Goal: Transaction & Acquisition: Subscribe to service/newsletter

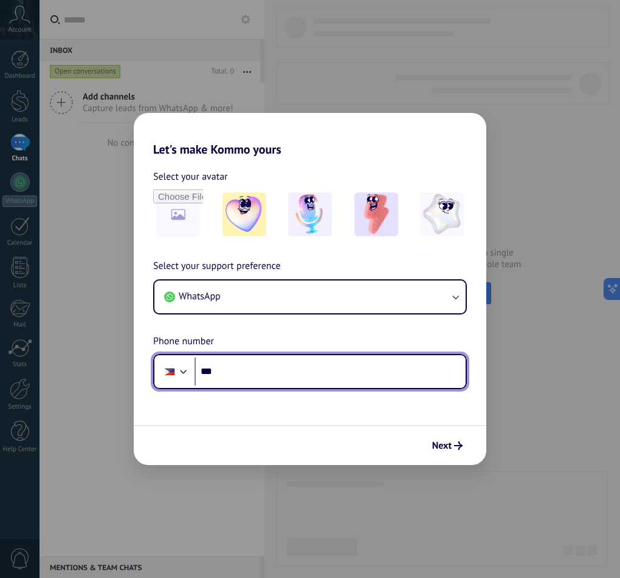
click at [284, 372] on input "***" at bounding box center [329, 372] width 271 height 28
click at [238, 371] on input "***" at bounding box center [329, 372] width 271 height 28
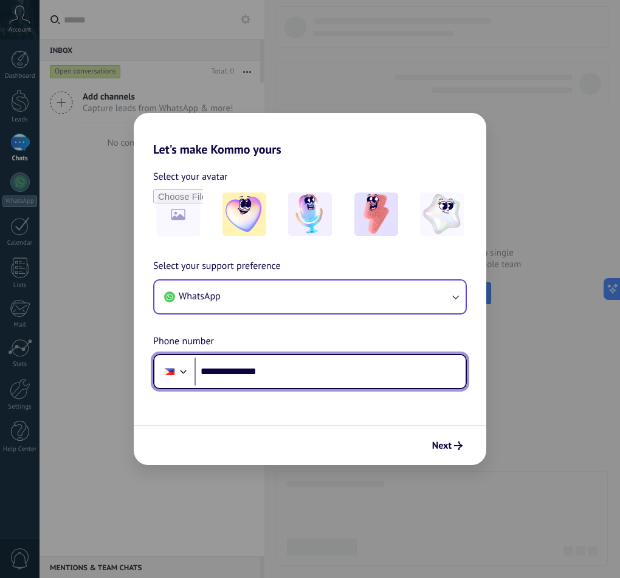
type input "**********"
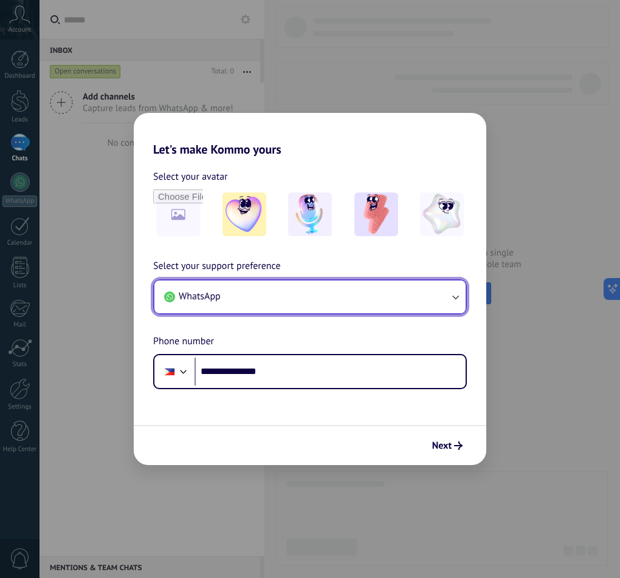
click at [408, 285] on button "WhatsApp" at bounding box center [309, 297] width 311 height 33
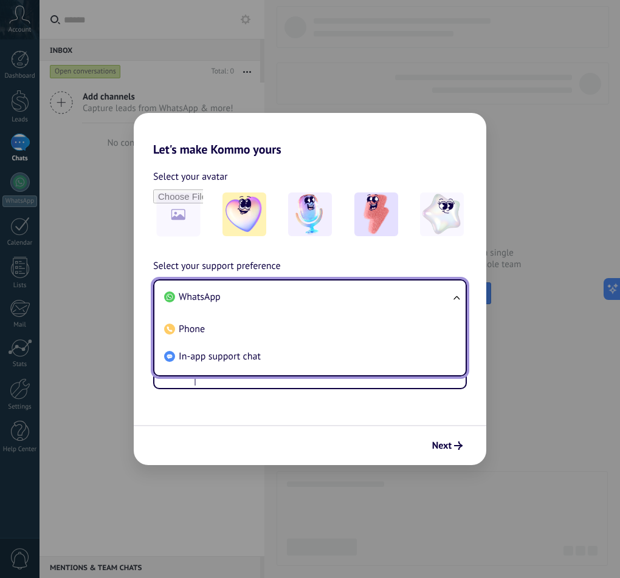
click at [408, 285] on li "WhatsApp" at bounding box center [307, 297] width 297 height 27
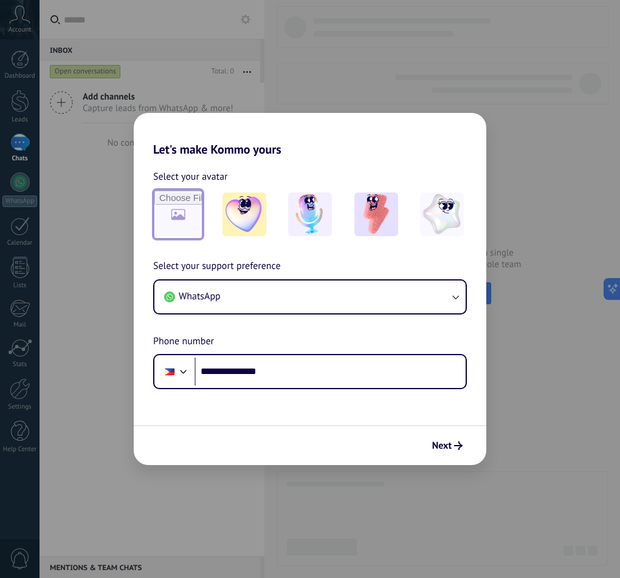
click at [188, 218] on input "file" at bounding box center [177, 214] width 47 height 47
type input "**********"
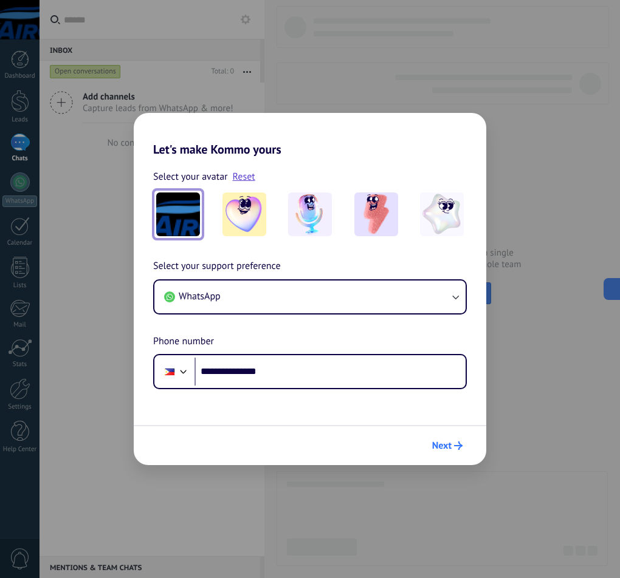
click at [442, 442] on span "Next" at bounding box center [441, 446] width 19 height 9
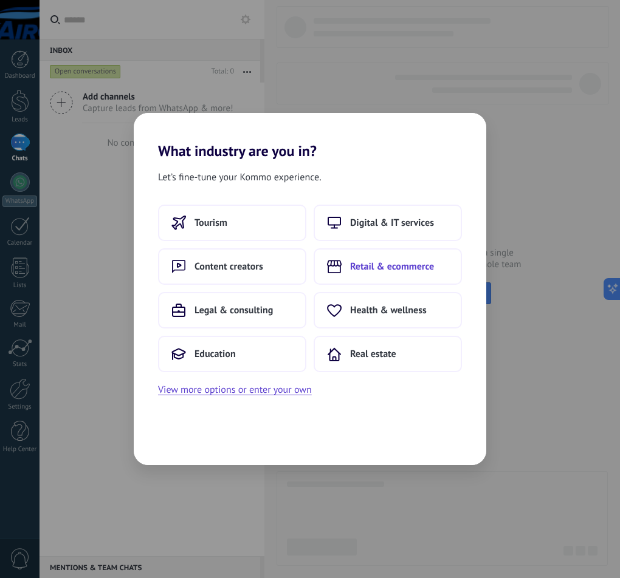
click at [384, 261] on span "Retail & ecommerce" at bounding box center [392, 267] width 84 height 12
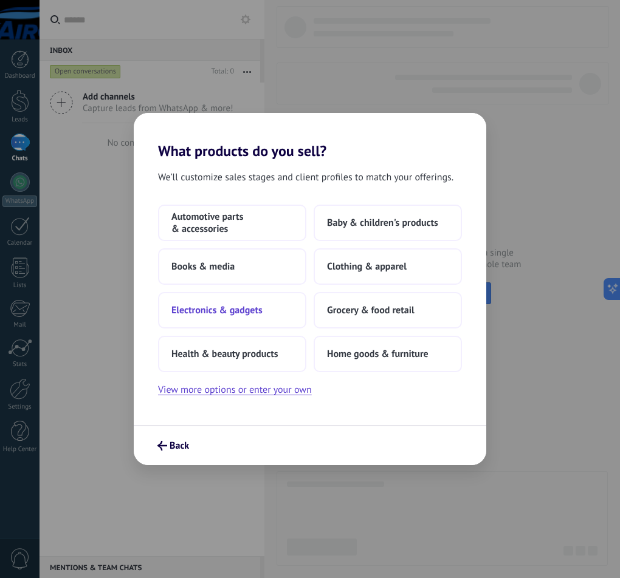
click at [252, 301] on button "Electronics & gadgets" at bounding box center [232, 310] width 148 height 36
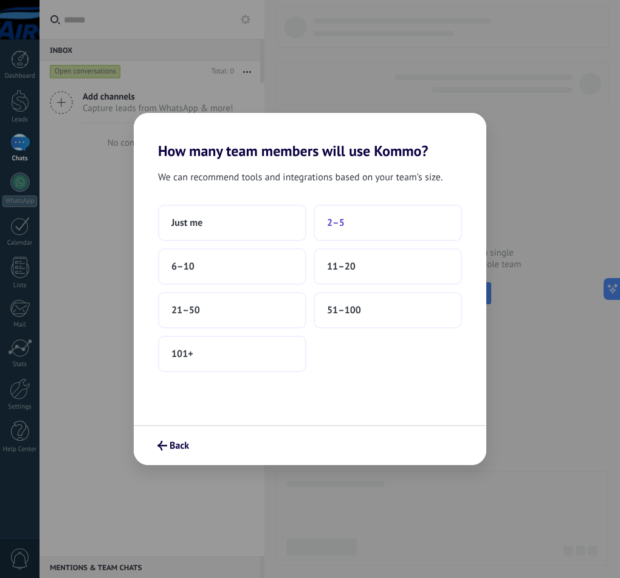
click at [346, 228] on button "2–5" at bounding box center [388, 223] width 148 height 36
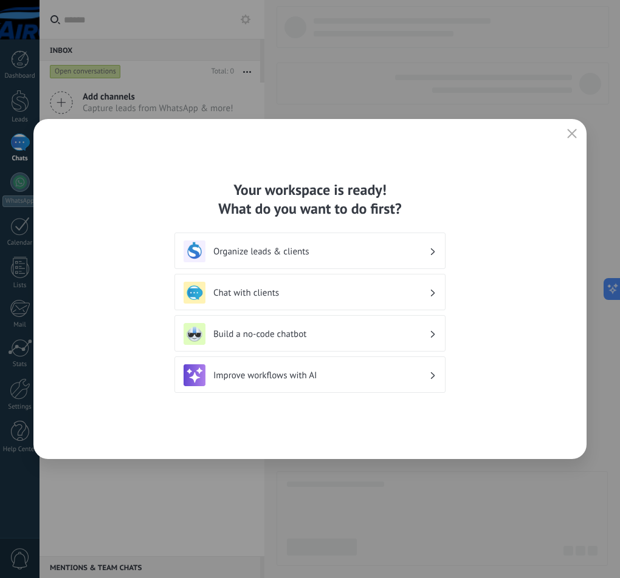
click at [304, 258] on div "Organize leads & clients" at bounding box center [310, 252] width 253 height 22
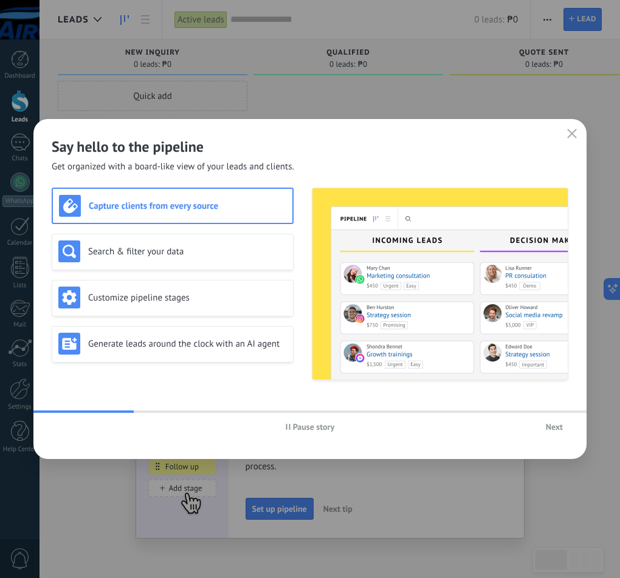
click at [215, 216] on div "Capture clients from every source" at bounding box center [172, 206] width 227 height 22
click at [548, 427] on span "Next" at bounding box center [554, 427] width 17 height 9
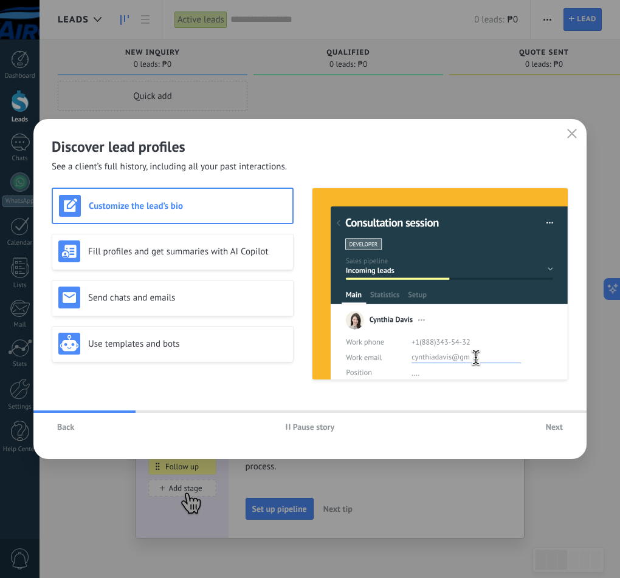
click at [547, 424] on span "Next" at bounding box center [554, 427] width 17 height 9
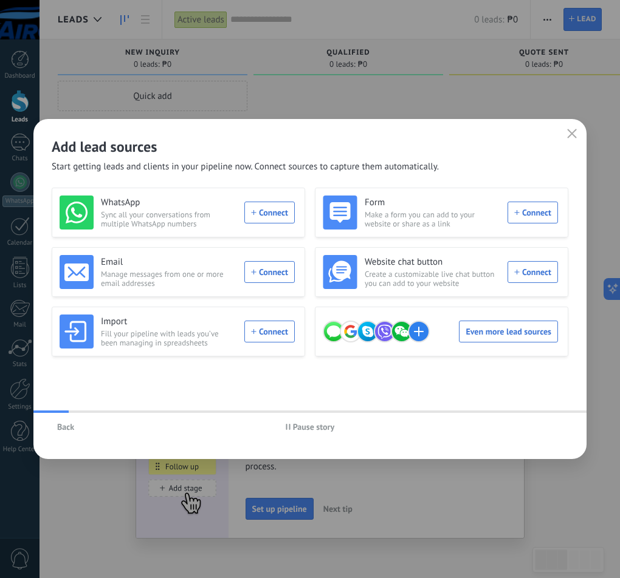
drag, startPoint x: 547, startPoint y: 424, endPoint x: 434, endPoint y: 390, distance: 118.0
click at [434, 390] on div "WhatsApp Sync all your conversations from multiple WhatsApp numbers Connect For…" at bounding box center [310, 291] width 517 height 206
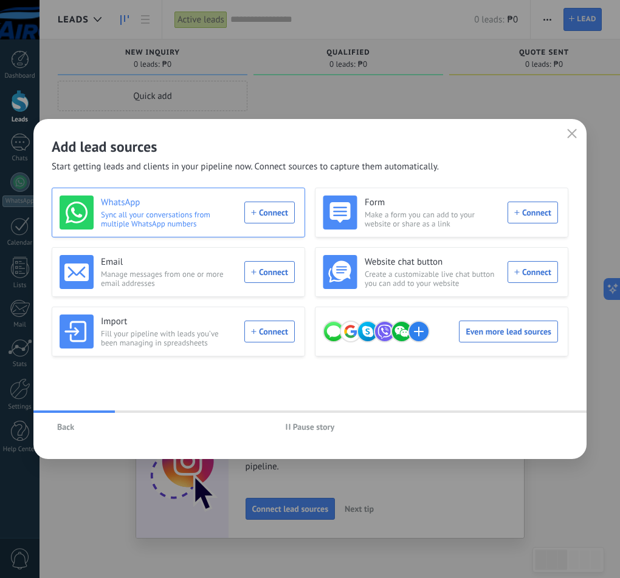
click at [275, 215] on div "WhatsApp Sync all your conversations from multiple WhatsApp numbers Connect" at bounding box center [177, 213] width 235 height 34
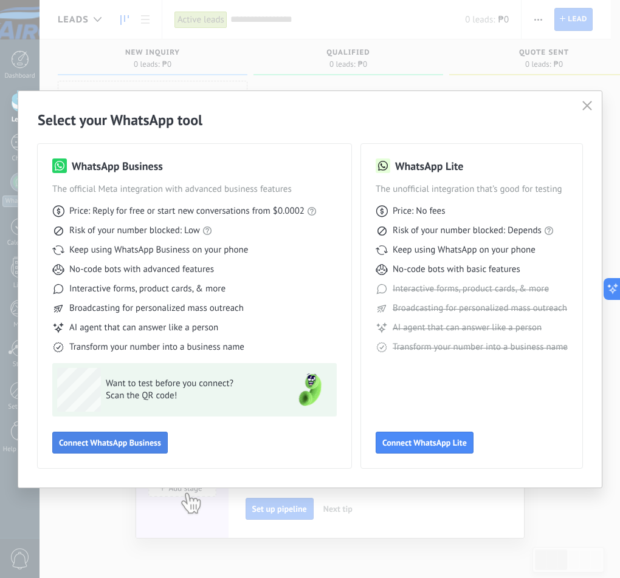
click at [117, 439] on span "Connect WhatsApp Business" at bounding box center [110, 443] width 102 height 9
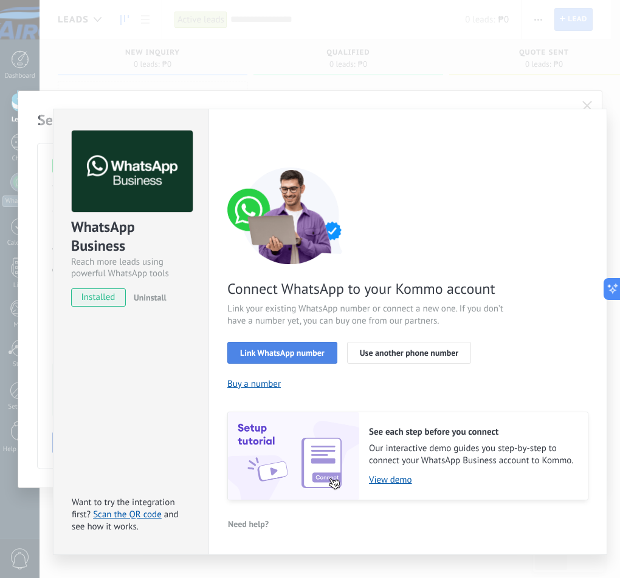
click at [249, 349] on span "Link WhatsApp number" at bounding box center [282, 353] width 84 height 9
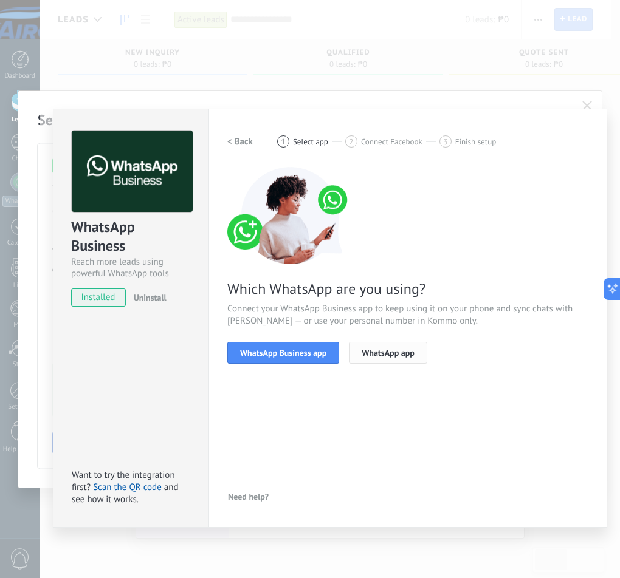
click at [408, 353] on span "WhatsApp app" at bounding box center [388, 353] width 53 height 9
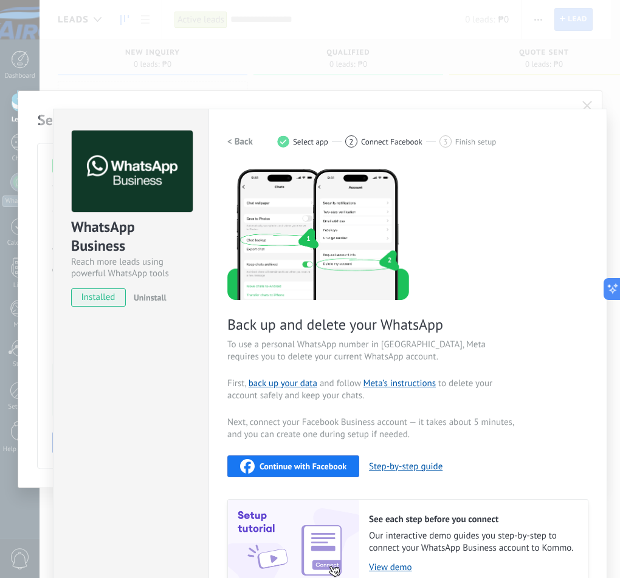
click at [230, 144] on h2 "< Back" at bounding box center [240, 142] width 26 height 12
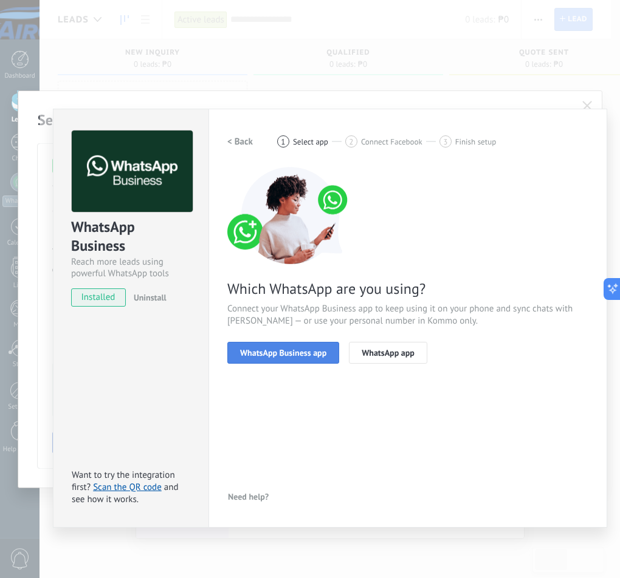
click at [303, 350] on span "WhatsApp Business app" at bounding box center [283, 353] width 86 height 9
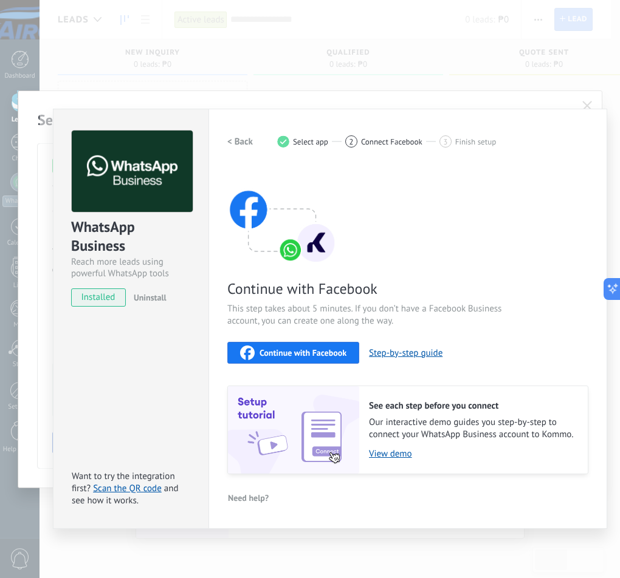
click at [303, 356] on span "Continue with Facebook" at bounding box center [302, 353] width 87 height 9
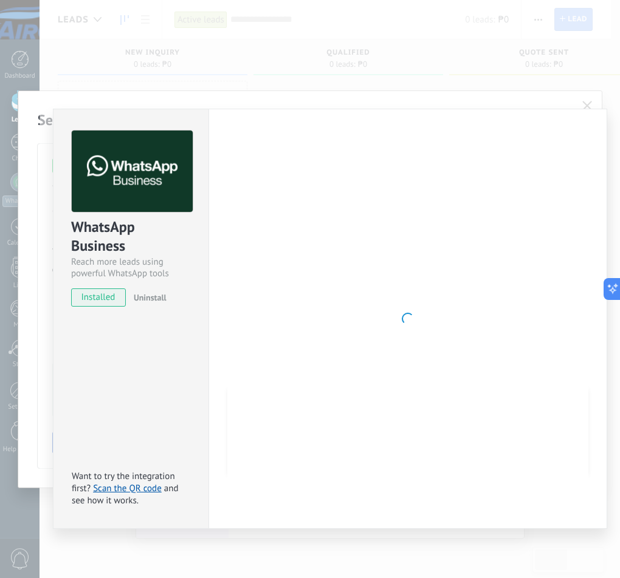
click at [236, 289] on div at bounding box center [407, 319] width 361 height 377
click at [149, 545] on div "WhatsApp Business Reach more leads using powerful WhatsApp tools installed Unin…" at bounding box center [329, 289] width 580 height 578
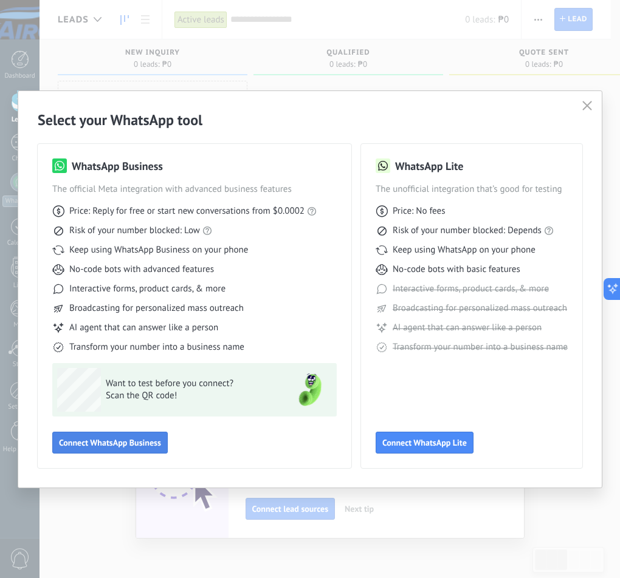
click at [130, 444] on span "Connect WhatsApp Business" at bounding box center [110, 443] width 102 height 9
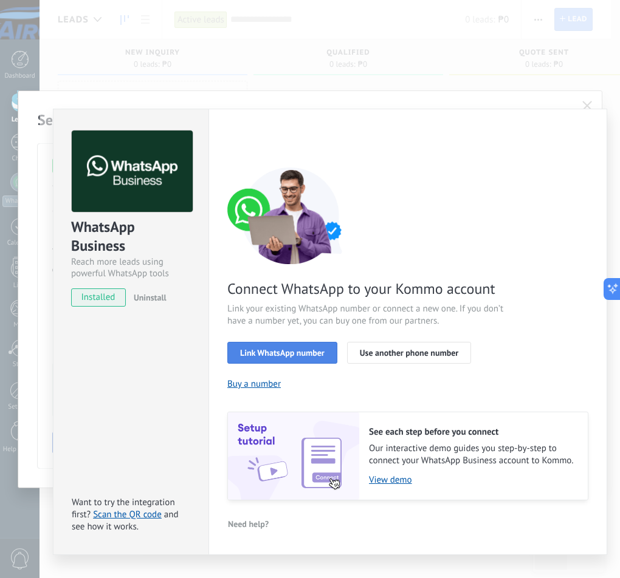
click at [295, 349] on span "Link WhatsApp number" at bounding box center [282, 353] width 84 height 9
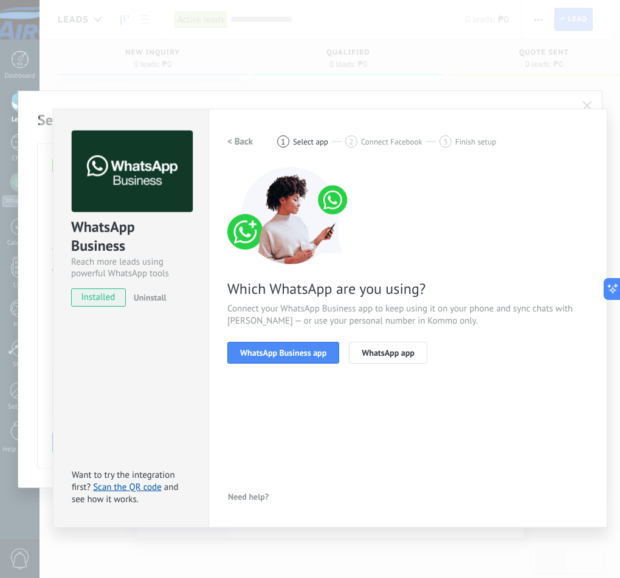
click at [295, 349] on span "WhatsApp Business app" at bounding box center [283, 353] width 86 height 9
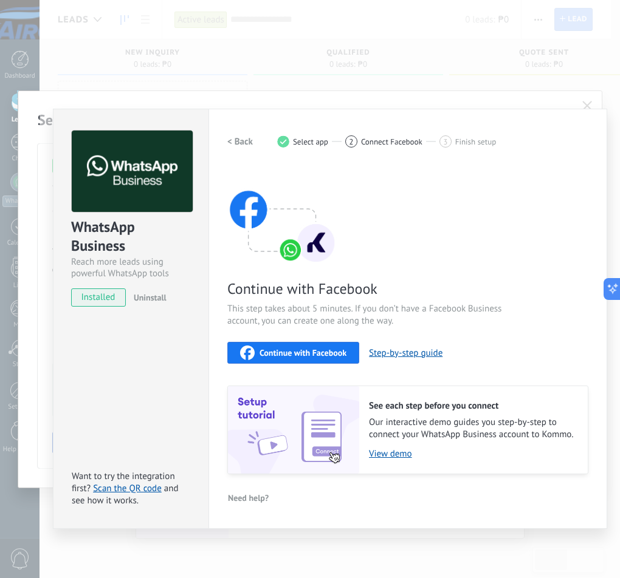
click at [295, 349] on span "Continue with Facebook" at bounding box center [302, 353] width 87 height 9
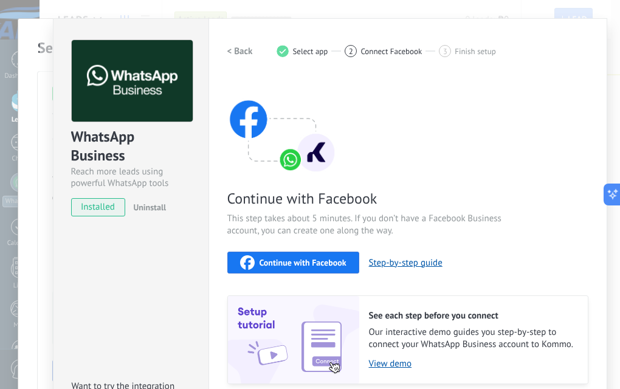
click at [235, 50] on h2 "< Back" at bounding box center [240, 52] width 26 height 12
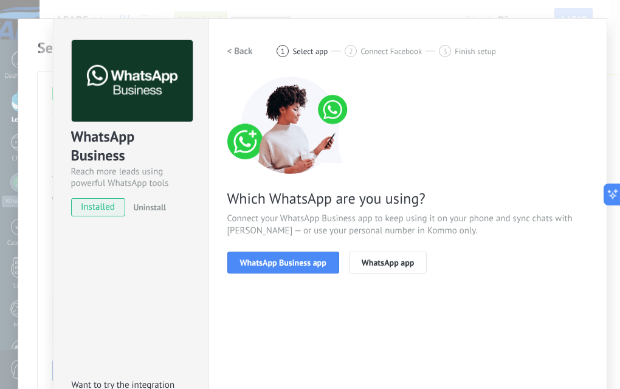
click at [235, 50] on h2 "< Back" at bounding box center [240, 52] width 26 height 12
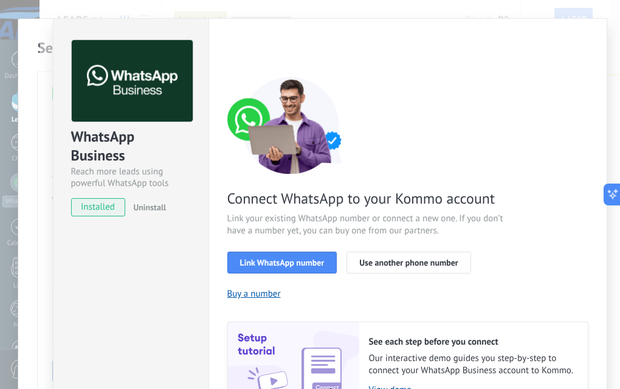
click at [558, 9] on div "WhatsApp Business Reach more leads using powerful WhatsApp tools installed Unin…" at bounding box center [329, 194] width 580 height 389
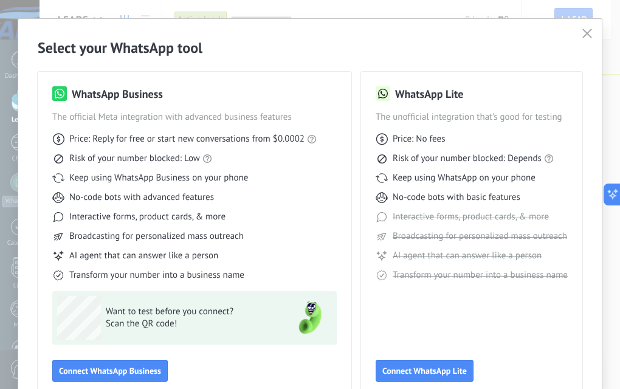
click at [476, 15] on div "Select your WhatsApp tool WhatsApp Business The official Meta integration with …" at bounding box center [310, 194] width 620 height 389
click at [495, 8] on div "Select your WhatsApp tool WhatsApp Business The official Meta integration with …" at bounding box center [310, 194] width 620 height 389
click at [583, 26] on button "button" at bounding box center [587, 34] width 16 height 17
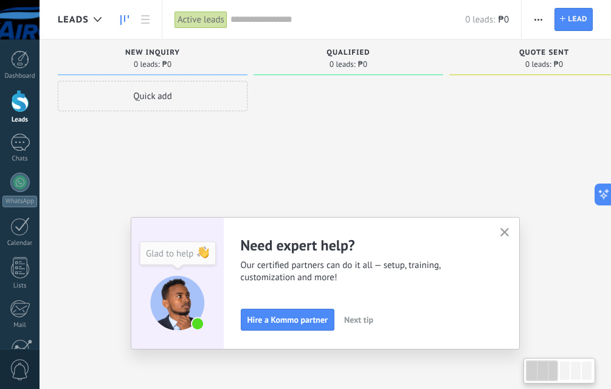
scroll to position [117, 0]
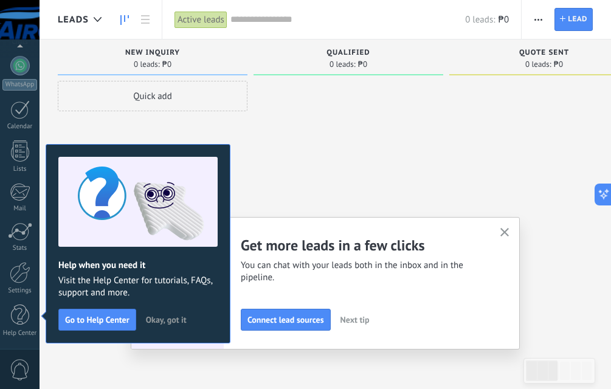
click at [437, 247] on h2 "Get more leads in a few clicks" at bounding box center [363, 245] width 244 height 19
click at [509, 230] on icon "button" at bounding box center [504, 232] width 9 height 9
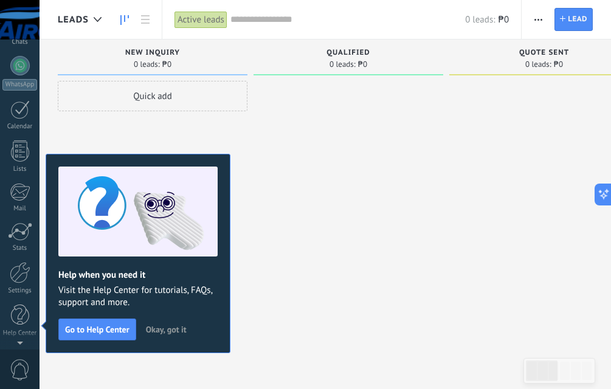
scroll to position [0, 0]
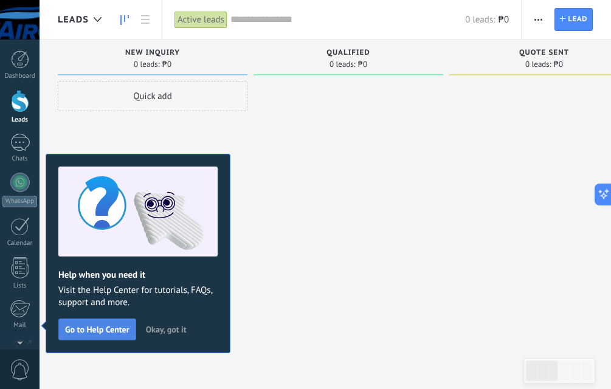
click at [119, 332] on span "Go to Help Center" at bounding box center [97, 329] width 64 height 9
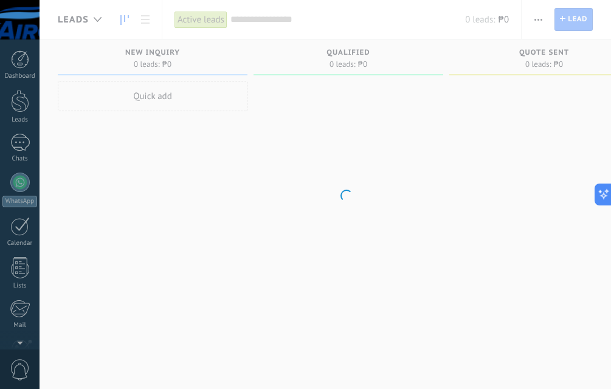
scroll to position [117, 0]
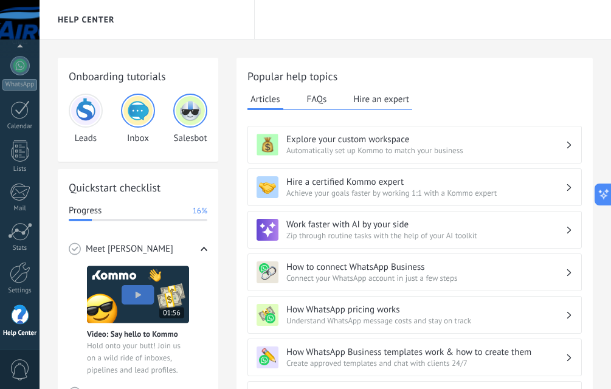
click at [488, 75] on h2 "Popular help topics" at bounding box center [414, 76] width 334 height 15
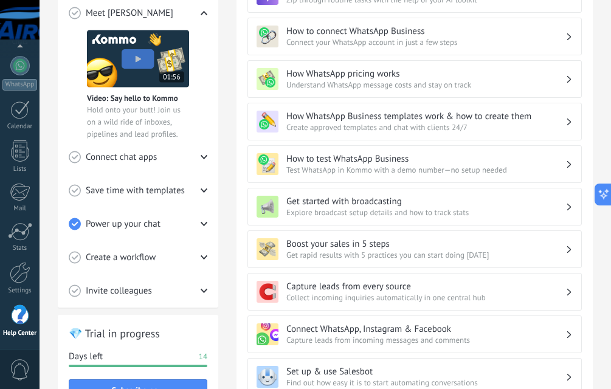
scroll to position [122, 0]
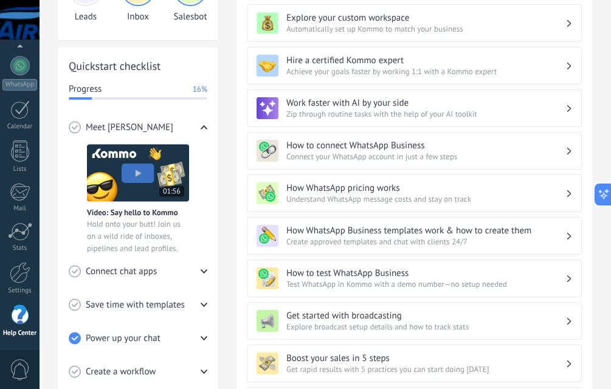
click at [379, 188] on h3 "How WhatsApp pricing works" at bounding box center [425, 188] width 279 height 12
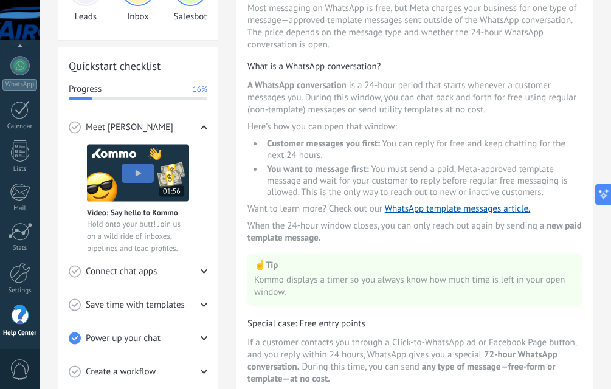
click at [385, 329] on h3 "Special case: Free entry points" at bounding box center [414, 324] width 334 height 12
click at [14, 66] on div at bounding box center [19, 65] width 19 height 19
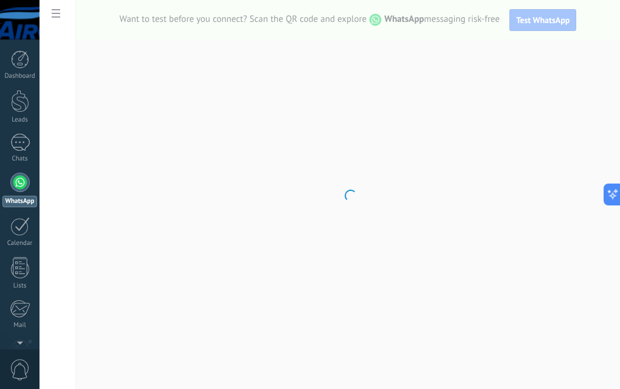
click at [56, 14] on body ".abccls-1,.abccls-2{fill-rule:evenodd}.abccls-2{fill:#fff} .abfcls-1{fill:none}…" at bounding box center [310, 194] width 620 height 389
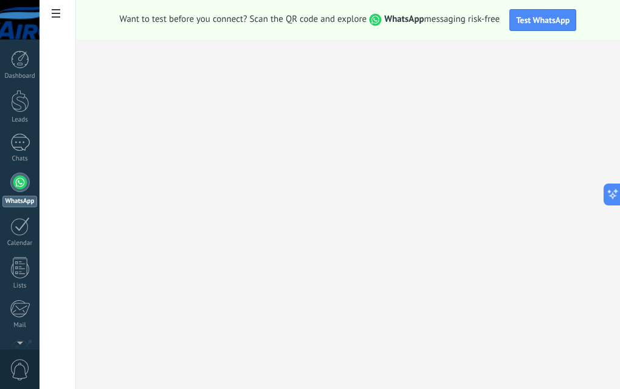
click at [56, 14] on use at bounding box center [56, 13] width 9 height 9
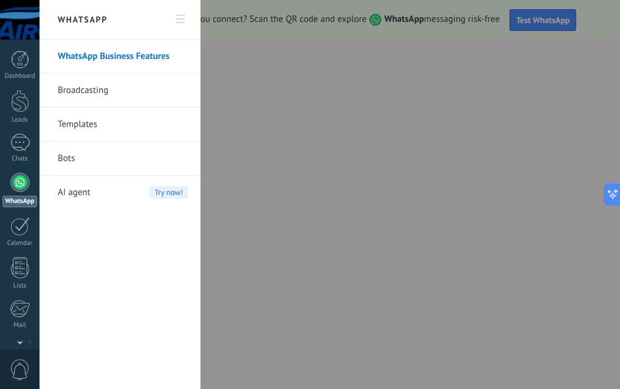
click at [56, 14] on h2 "WhatsApp" at bounding box center [120, 19] width 130 height 39
click at [21, 344] on div "© 2025 All rights reserved | Terms of Use Contact Support Account Mr. Aircon Sa…" at bounding box center [19, 194] width 39 height 389
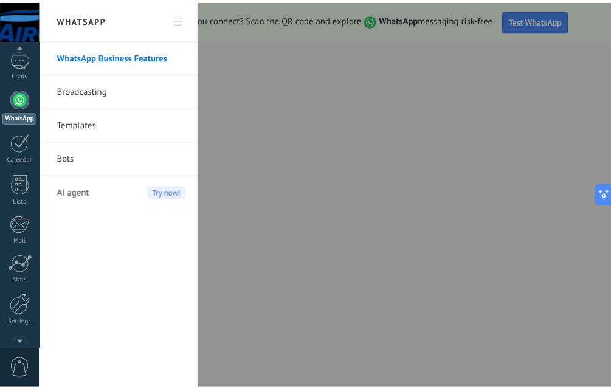
scroll to position [117, 0]
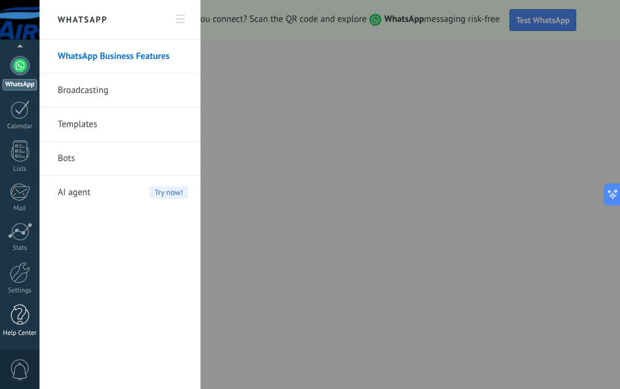
click at [22, 324] on div at bounding box center [20, 314] width 18 height 21
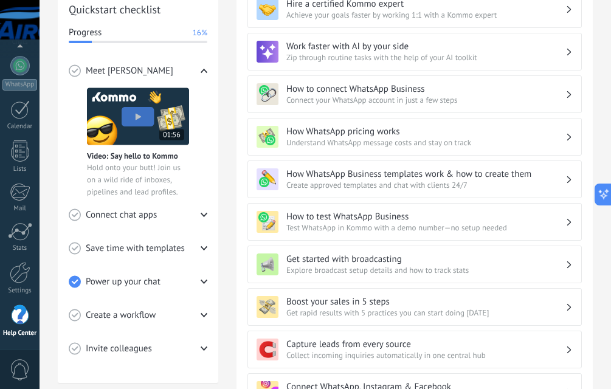
scroll to position [420, 0]
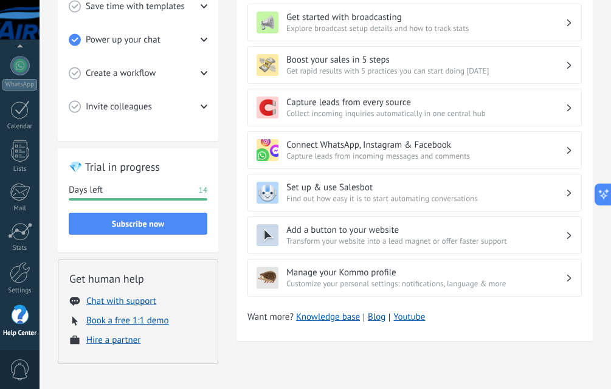
click at [232, 278] on div "Onboarding tutorials Leads Inbox Salesbot Quickstart checklist Progress 16% Mee…" at bounding box center [325, 4] width 535 height 733
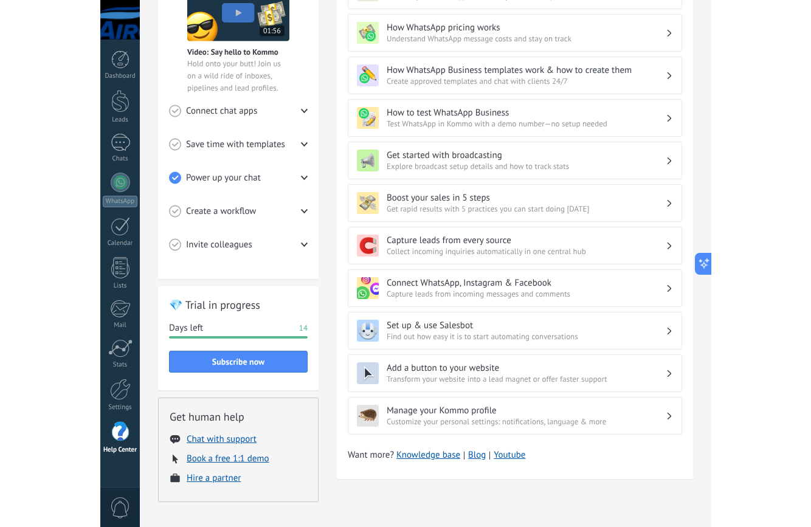
scroll to position [267, 0]
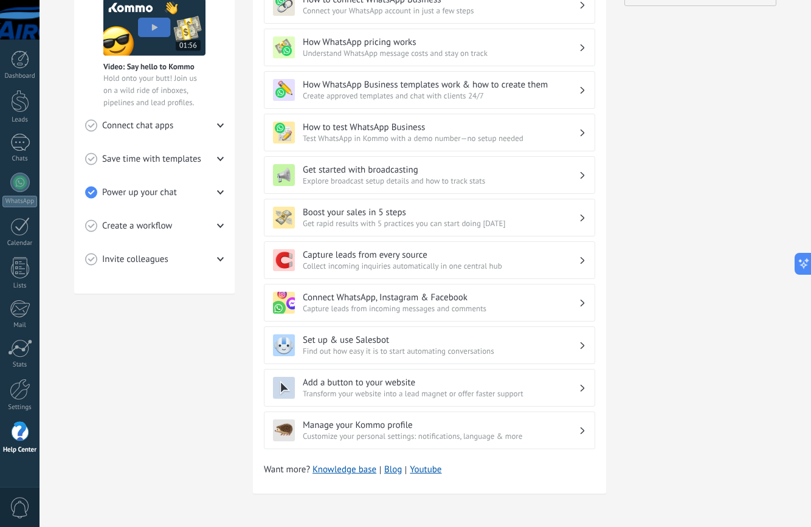
click at [168, 341] on div "Onboarding tutorials Leads Inbox Salesbot Quickstart checklist Progress 16% Mee…" at bounding box center [154, 149] width 160 height 718
click at [387, 297] on h3 "Connect WhatsApp, Instagram & Facebook" at bounding box center [441, 298] width 276 height 12
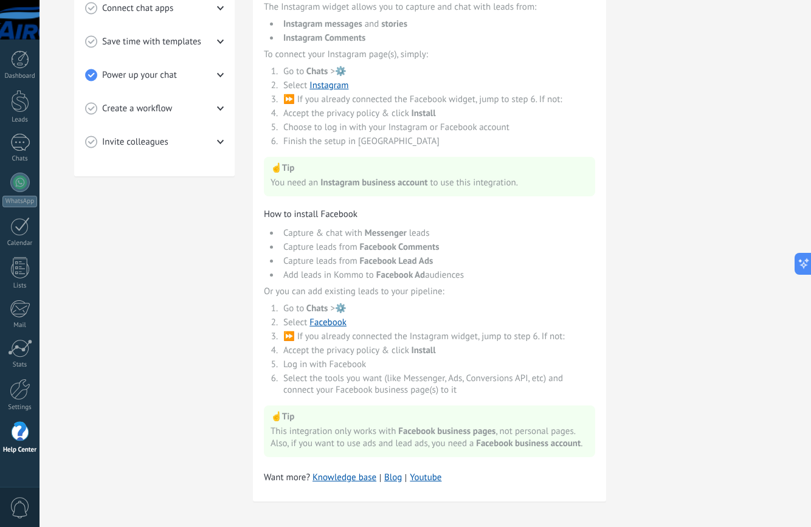
scroll to position [0, 0]
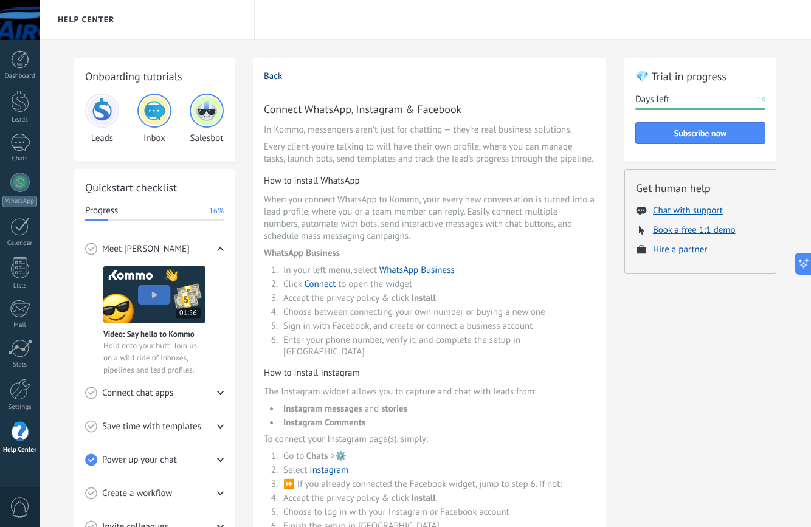
click at [269, 77] on button "Back" at bounding box center [273, 76] width 18 height 12
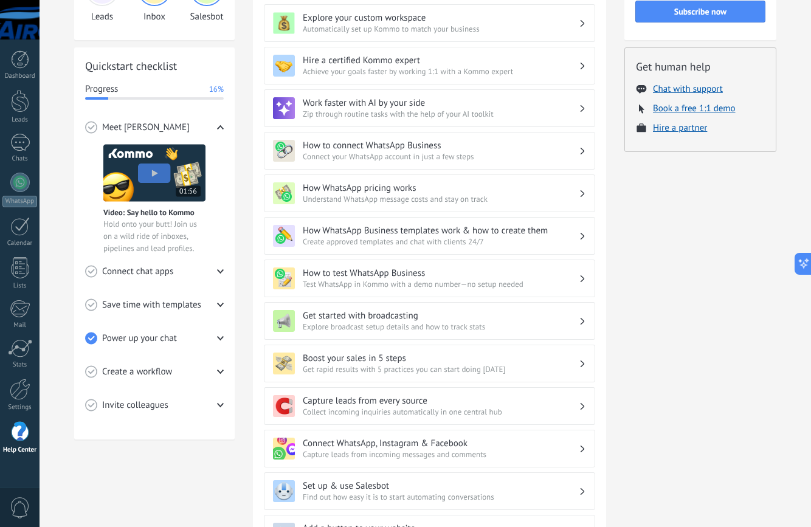
scroll to position [243, 0]
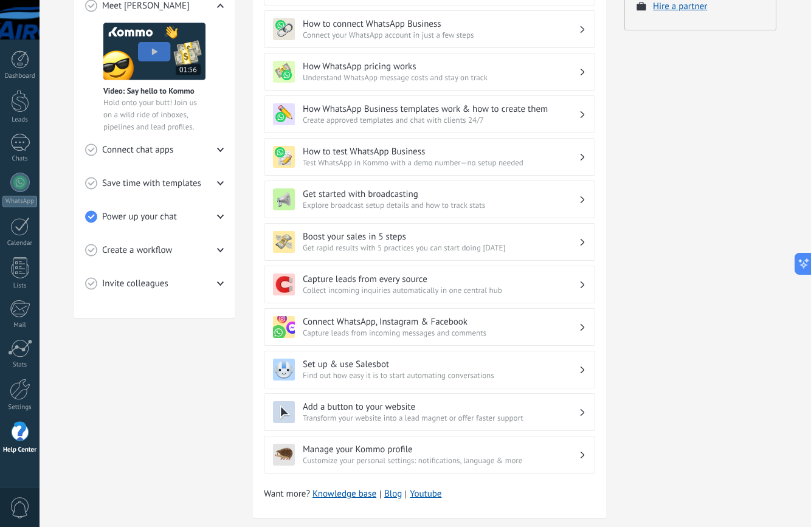
click at [408, 280] on h3 "Capture leads from every source" at bounding box center [441, 279] width 276 height 12
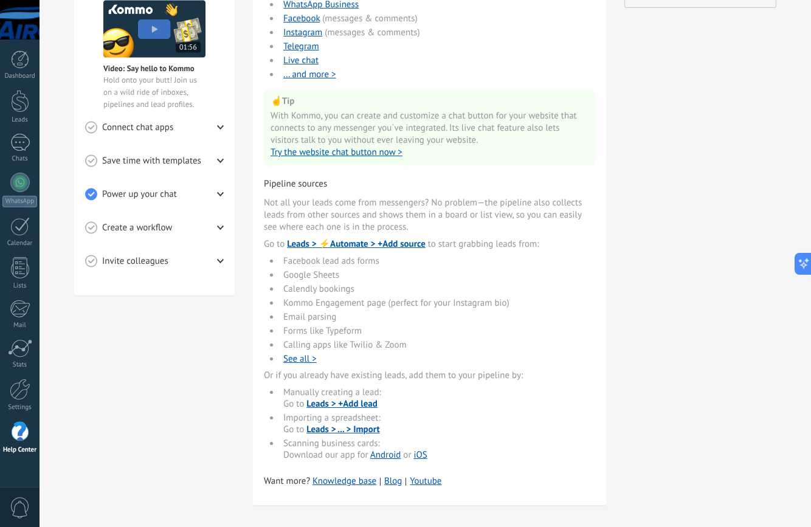
scroll to position [278, 0]
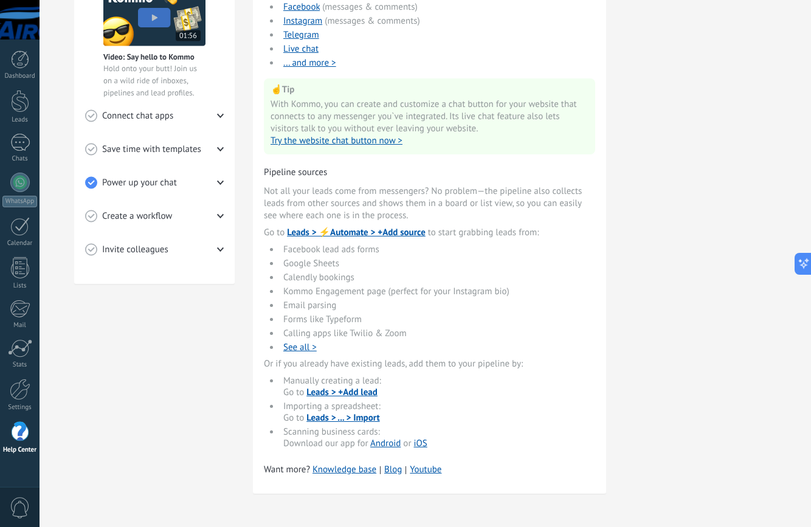
click at [216, 413] on div "Onboarding tutorials Leads Inbox Salesbot Quickstart checklist Progress 16% Mee…" at bounding box center [154, 145] width 160 height 728
drag, startPoint x: 201, startPoint y: 394, endPoint x: 160, endPoint y: 410, distance: 43.9
click at [160, 410] on div "Onboarding tutorials Leads Inbox Salesbot Quickstart checklist Progress 16% Mee…" at bounding box center [154, 145] width 160 height 728
